Goal: Information Seeking & Learning: Learn about a topic

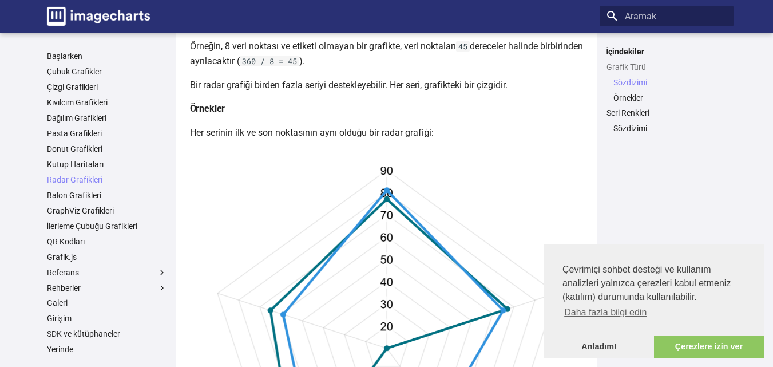
scroll to position [400, 0]
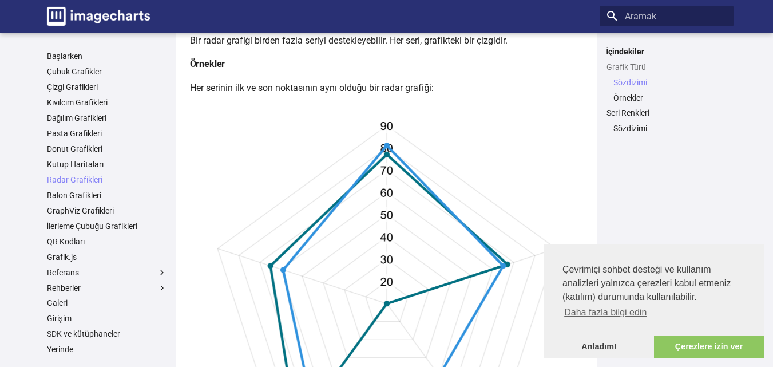
click at [591, 343] on font "Anladım!" at bounding box center [598, 346] width 35 height 9
click at [596, 347] on font "Anladım!" at bounding box center [598, 346] width 35 height 9
click at [600, 350] on font "Anladım!" at bounding box center [598, 346] width 35 height 9
click at [602, 348] on font "Anladım!" at bounding box center [598, 346] width 35 height 9
click at [602, 346] on font "Anladım!" at bounding box center [598, 346] width 35 height 9
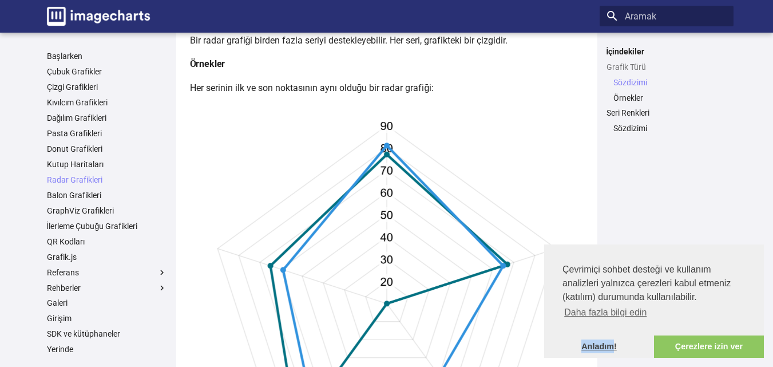
click at [601, 345] on font "Anladım!" at bounding box center [598, 346] width 35 height 9
click at [645, 210] on div "İçindekiler Grafik Türü Sözdizimi Örnekler Seri Renkleri Sözdizimi" at bounding box center [667, 199] width 134 height 307
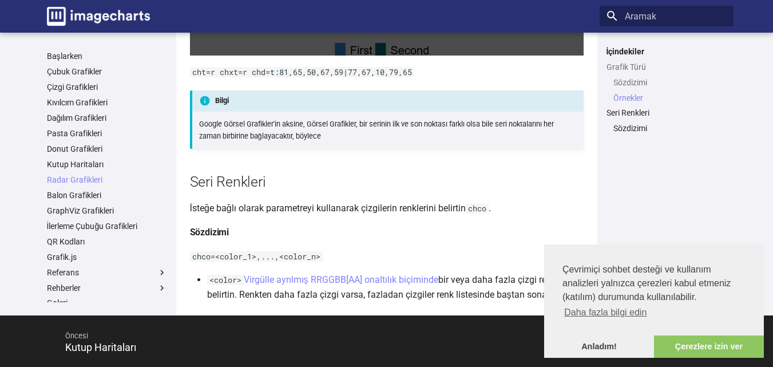
scroll to position [1331, 0]
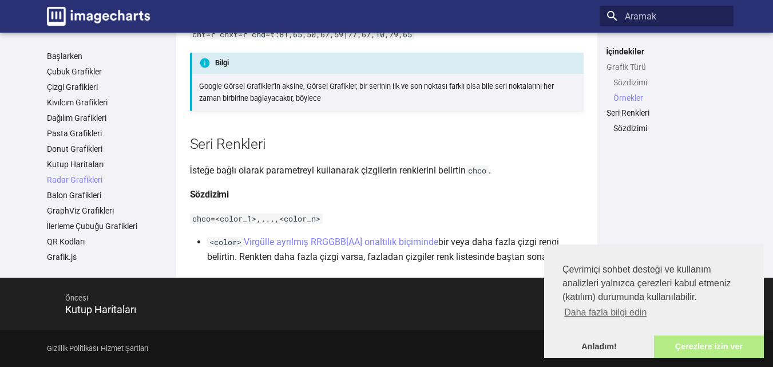
click at [696, 350] on font "Çerezlere izin ver" at bounding box center [709, 346] width 68 height 9
click at [700, 344] on font "Çerezlere izin ver" at bounding box center [709, 346] width 68 height 9
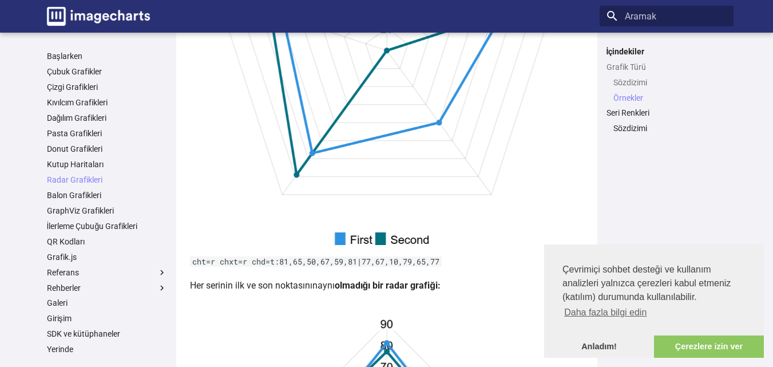
scroll to position [587, 0]
